Goal: Task Accomplishment & Management: Manage account settings

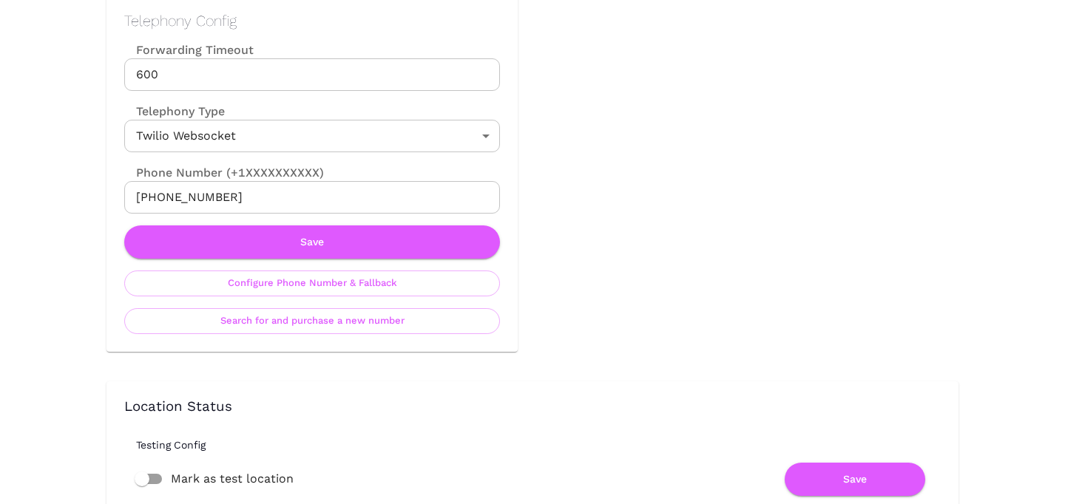
scroll to position [715, 0]
click at [371, 283] on button "Configure Phone Number & Fallback" at bounding box center [312, 283] width 376 height 26
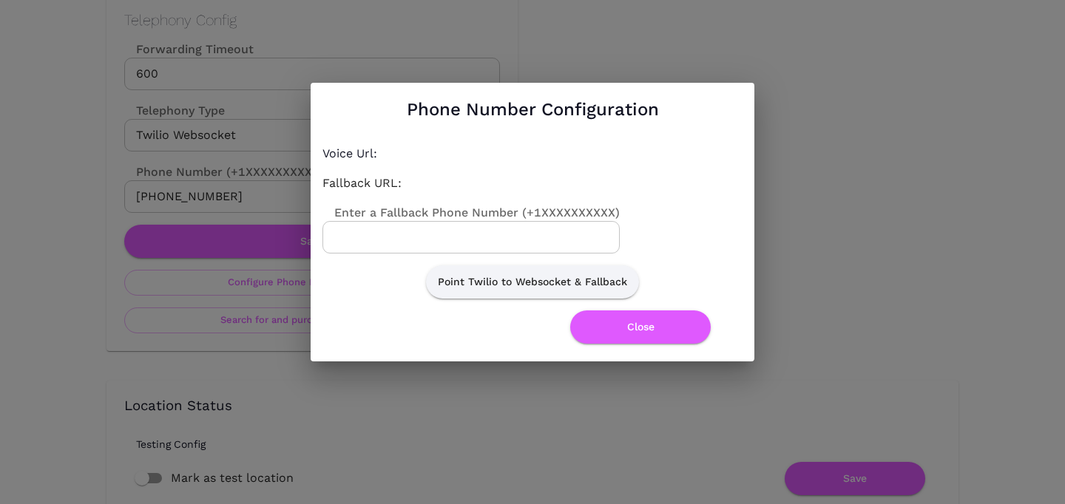
click at [446, 216] on label "Enter a Fallback Phone Number (+1XXXXXXXXXX)" at bounding box center [471, 212] width 297 height 17
click at [446, 221] on input "Enter a Fallback Phone Number (+1XXXXXXXXXX)" at bounding box center [471, 237] width 297 height 33
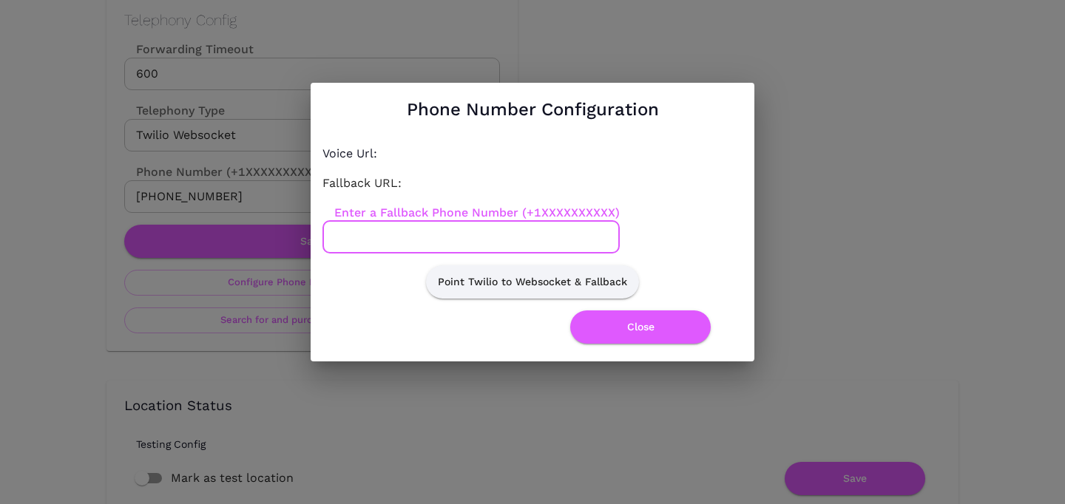
click at [445, 223] on input "Enter a Fallback Phone Number (+1XXXXXXXXXX)" at bounding box center [471, 237] width 297 height 33
paste input "2129748212"
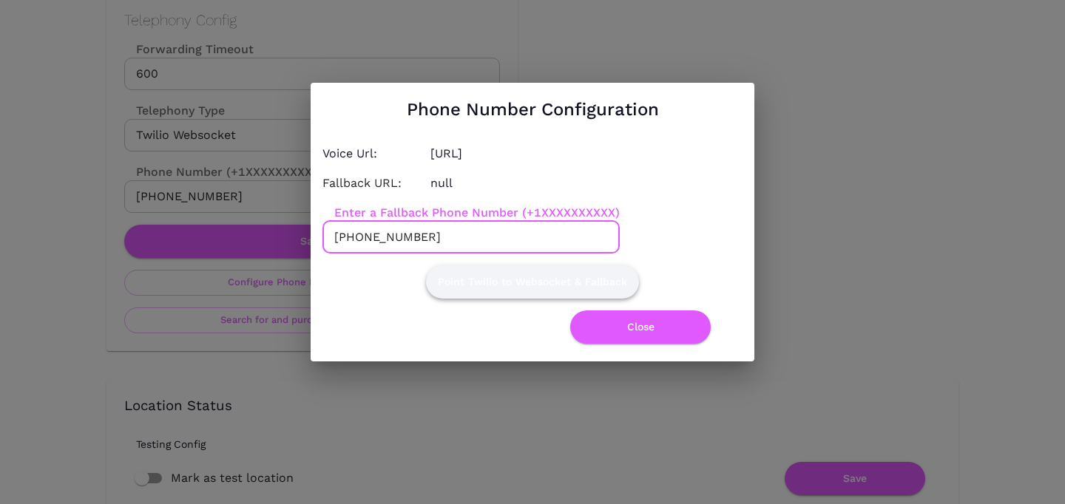
type input "[PHONE_NUMBER]"
click at [509, 266] on button "Point Twilio to Websocket & Fallback" at bounding box center [532, 282] width 213 height 33
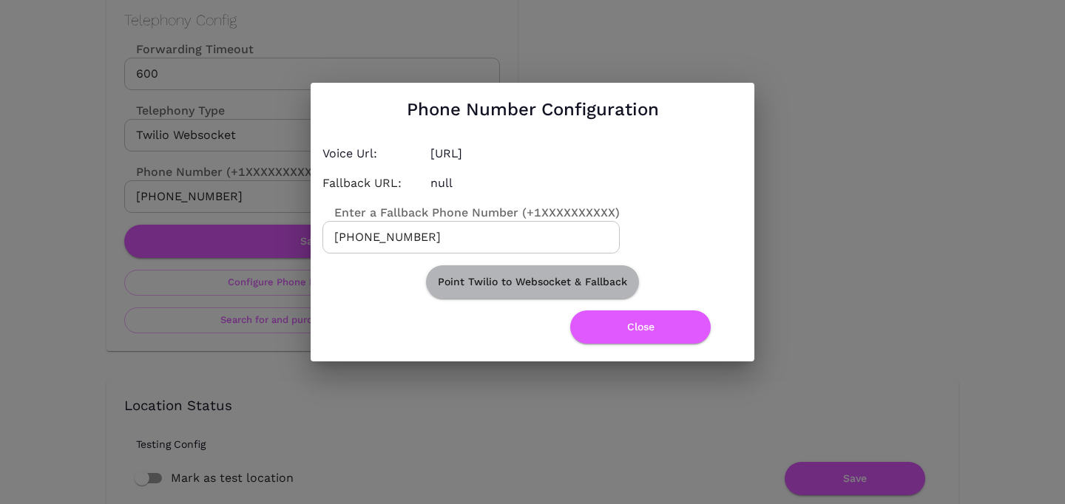
click at [509, 271] on button "Point Twilio to Websocket & Fallback" at bounding box center [532, 282] width 213 height 33
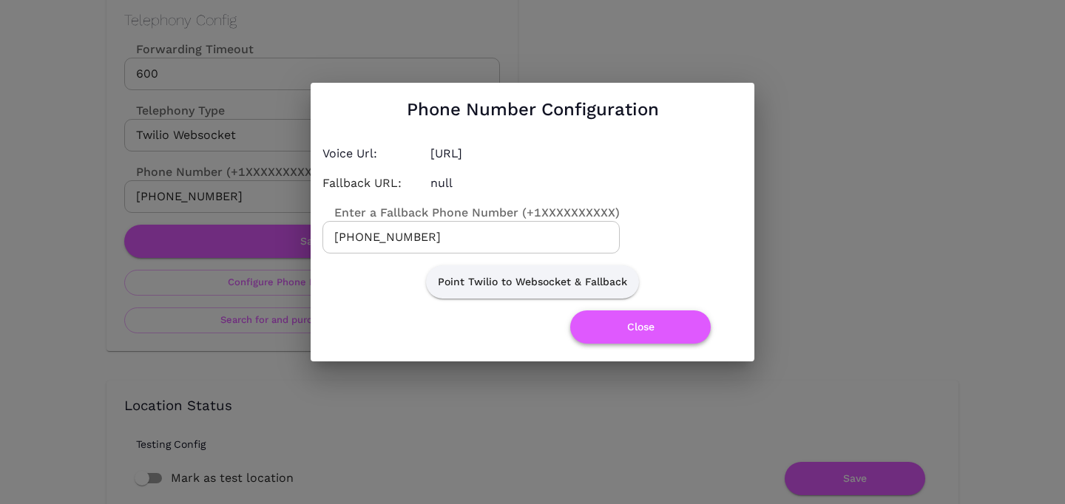
click at [640, 327] on button "Close" at bounding box center [640, 327] width 141 height 33
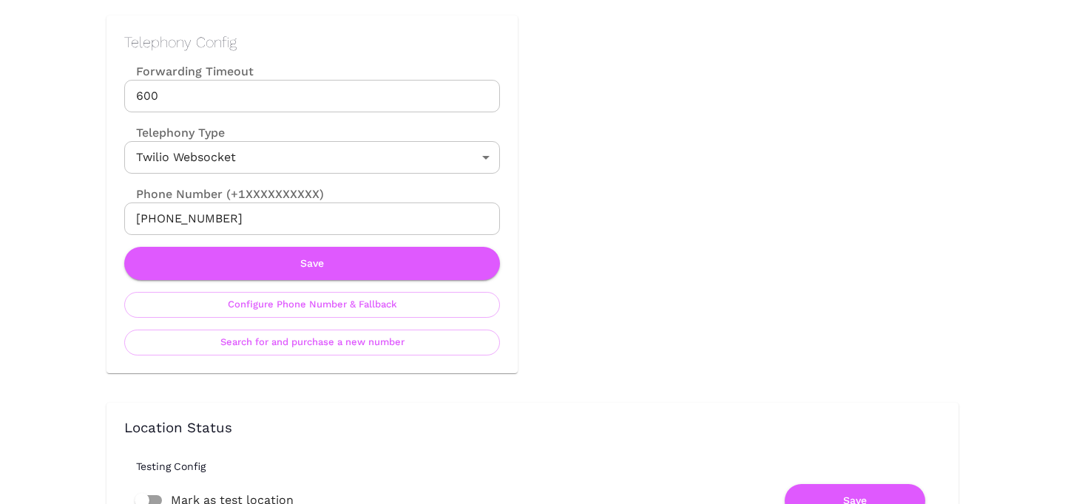
scroll to position [738, 0]
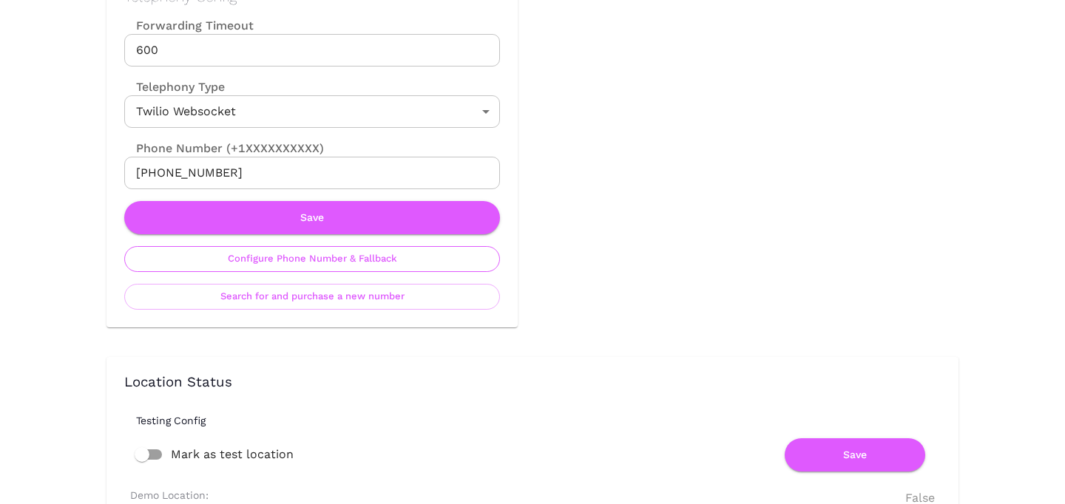
click at [308, 259] on button "Configure Phone Number & Fallback" at bounding box center [312, 259] width 376 height 26
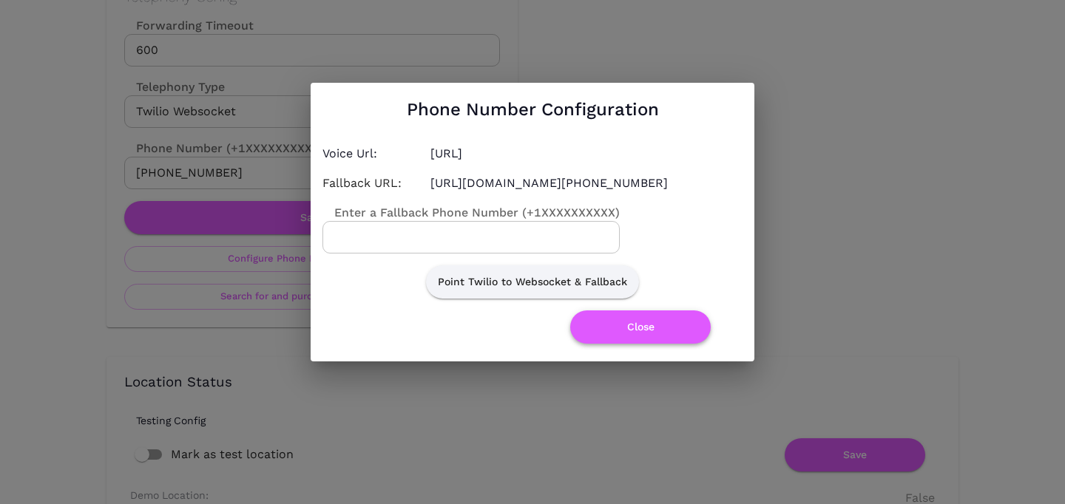
click at [657, 344] on button "Close" at bounding box center [640, 327] width 141 height 33
